Goal: Task Accomplishment & Management: Use online tool/utility

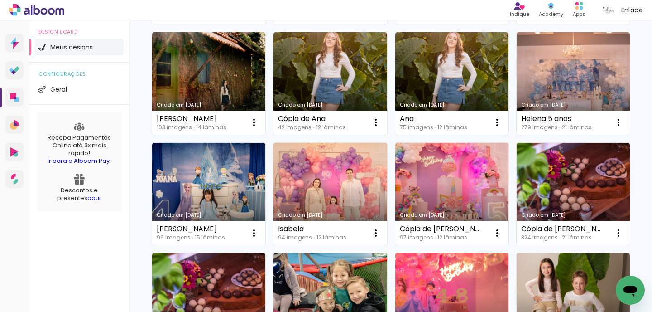
scroll to position [306, 0]
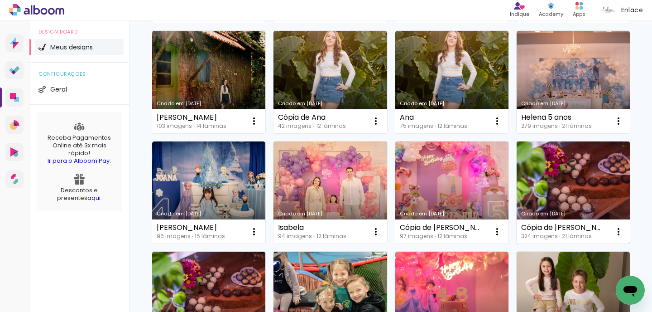
click at [520, 173] on link "Criado em [DATE]" at bounding box center [573, 192] width 113 height 102
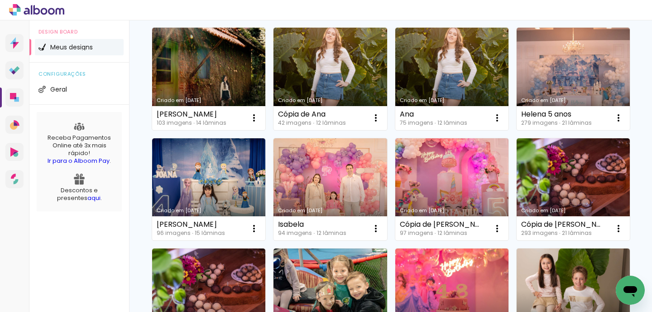
scroll to position [311, 0]
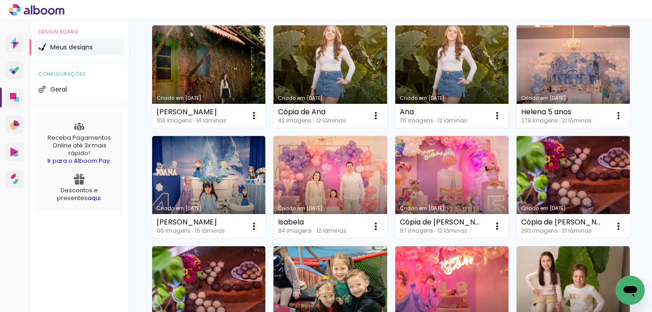
click at [558, 188] on link "Criado em [DATE]" at bounding box center [573, 187] width 113 height 102
